Goal: Information Seeking & Learning: Learn about a topic

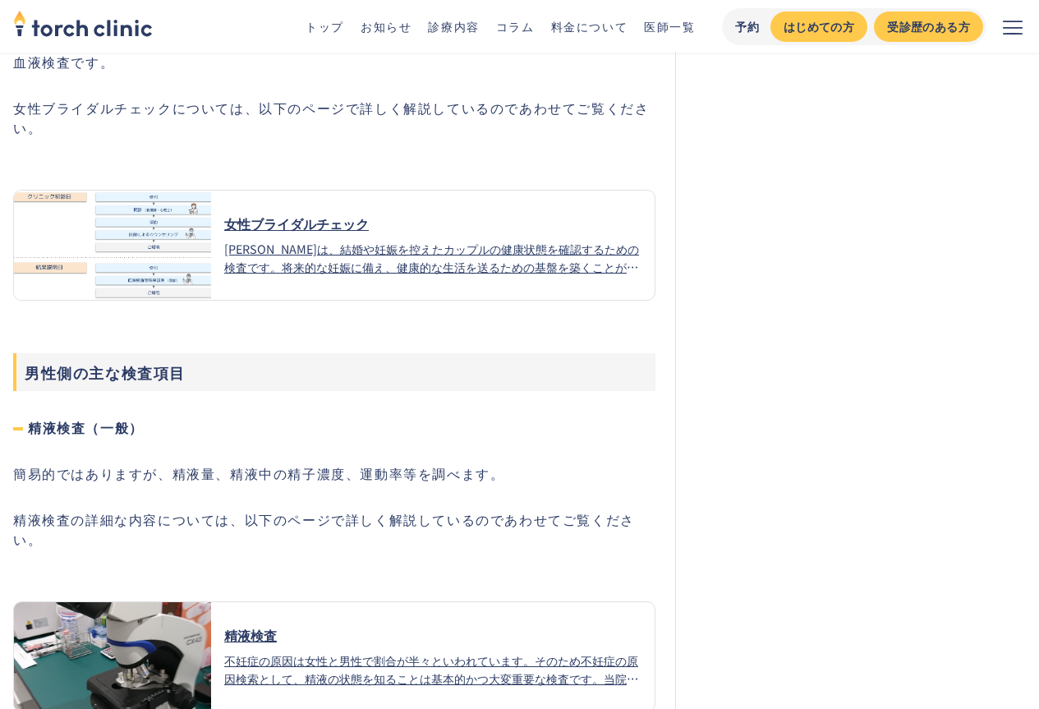
scroll to position [6076, 0]
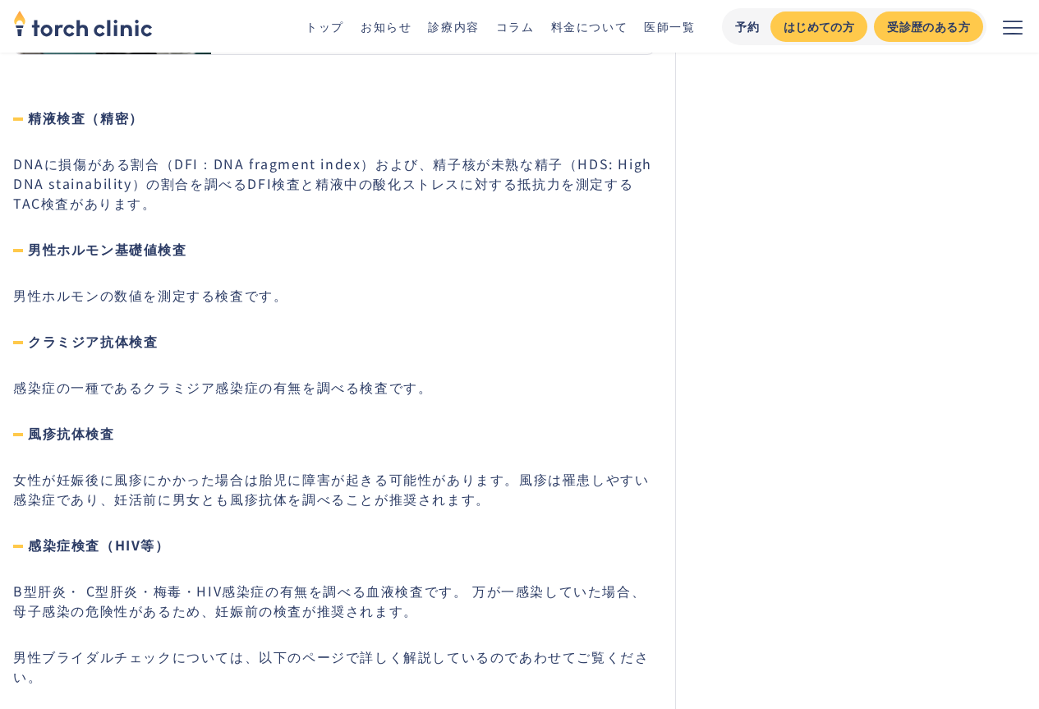
drag, startPoint x: 10, startPoint y: 134, endPoint x: 590, endPoint y: 167, distance: 581.4
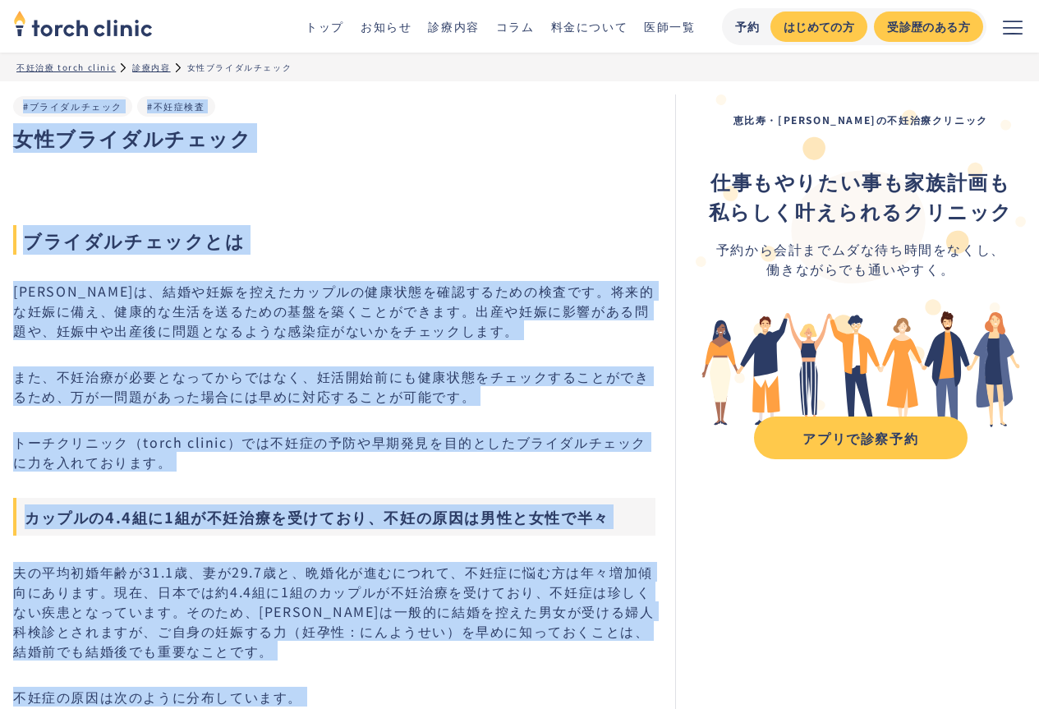
drag, startPoint x: 536, startPoint y: 456, endPoint x: 2, endPoint y: 151, distance: 615.2
